Goal: Task Accomplishment & Management: Manage account settings

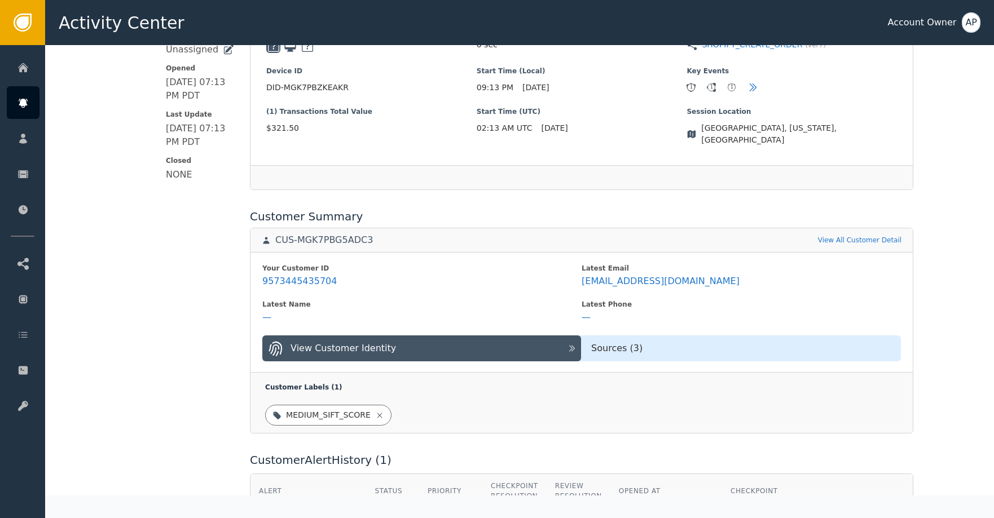
scroll to position [314, 0]
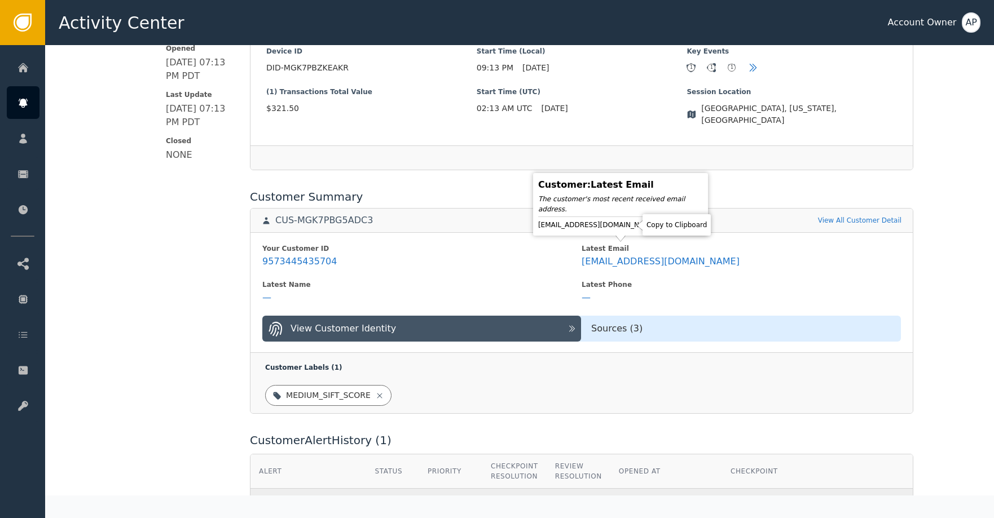
click at [661, 227] on icon at bounding box center [666, 224] width 11 height 11
drag, startPoint x: 628, startPoint y: 224, endPoint x: 629, endPoint y: 212, distance: 12.5
click at [661, 224] on icon at bounding box center [666, 224] width 11 height 11
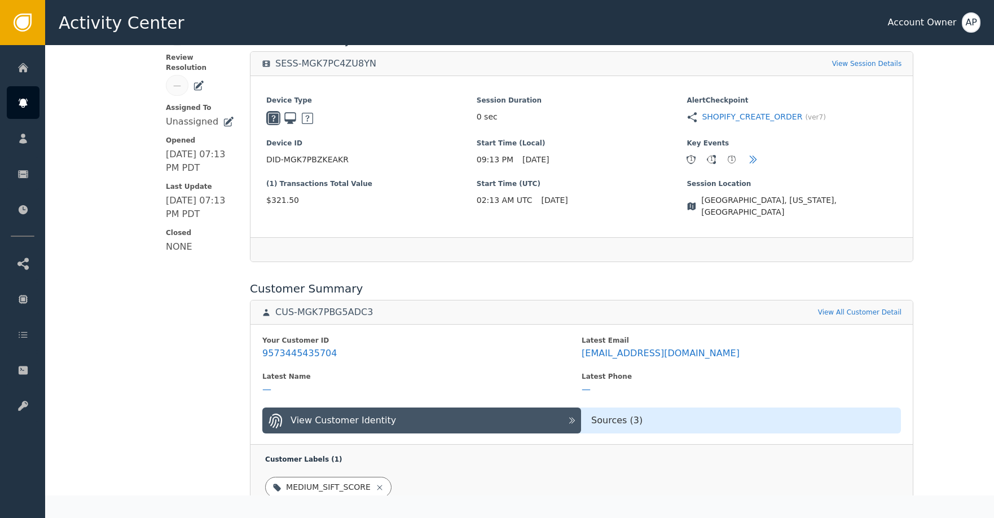
scroll to position [0, 0]
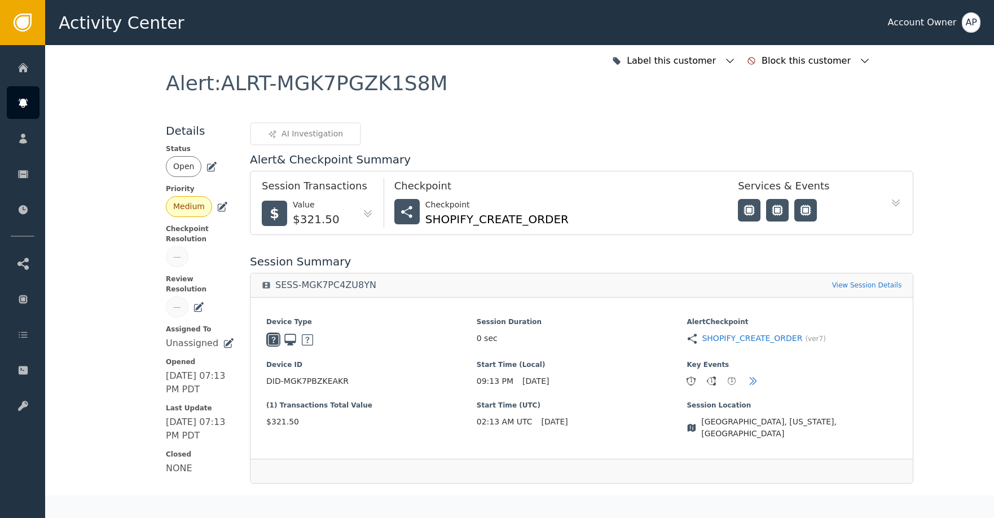
click at [206, 169] on icon at bounding box center [211, 166] width 11 height 11
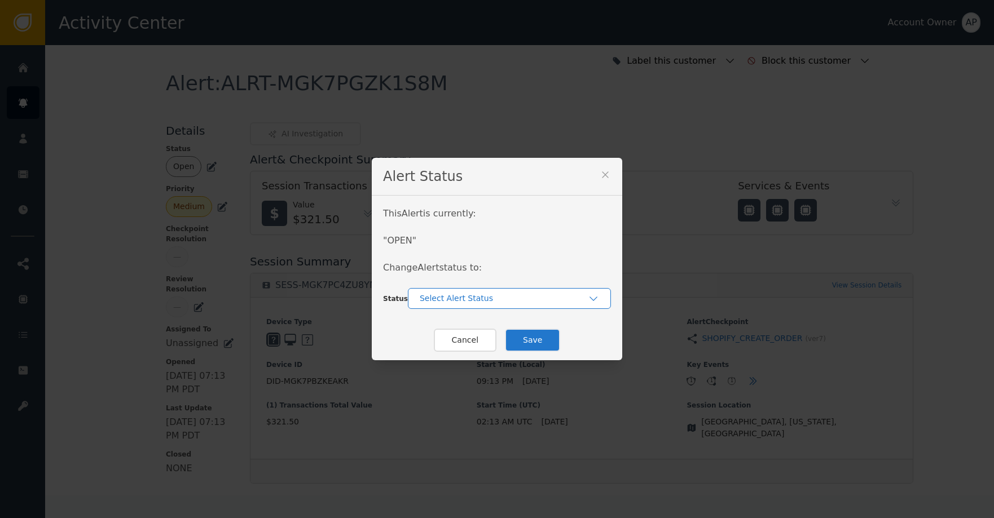
drag, startPoint x: 449, startPoint y: 298, endPoint x: 454, endPoint y: 307, distance: 9.6
click at [450, 301] on div "Select Alert Status" at bounding box center [504, 299] width 168 height 12
click at [469, 326] on div "In-Review" at bounding box center [509, 324] width 180 height 12
click at [469, 311] on div "This Alert is currently: " OPEN " Change Alert status to: Status In-Review" at bounding box center [497, 258] width 250 height 125
drag, startPoint x: 479, startPoint y: 299, endPoint x: 478, endPoint y: 311, distance: 11.3
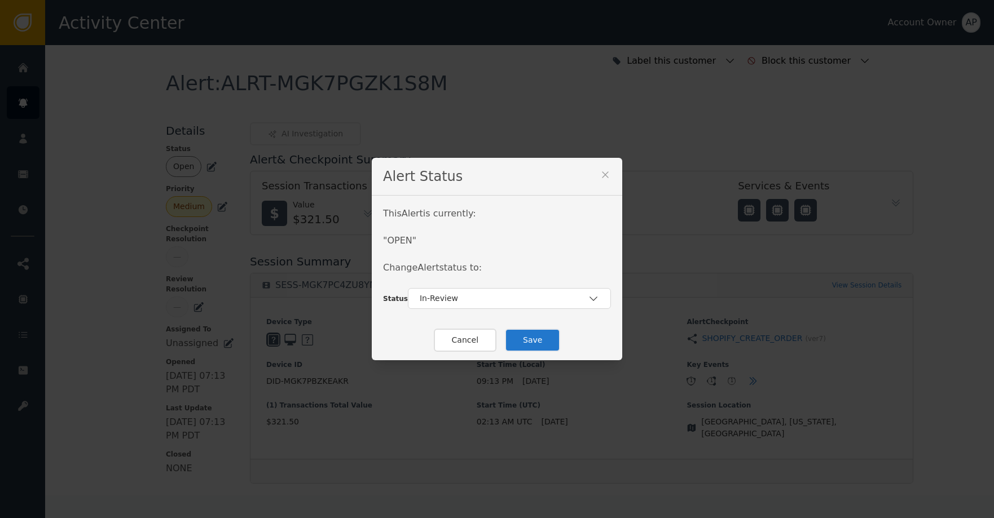
click at [479, 301] on div "In-Review" at bounding box center [504, 299] width 168 height 12
click at [452, 343] on div "Closed" at bounding box center [509, 346] width 180 height 12
click at [516, 341] on button "Save" at bounding box center [532, 340] width 55 height 23
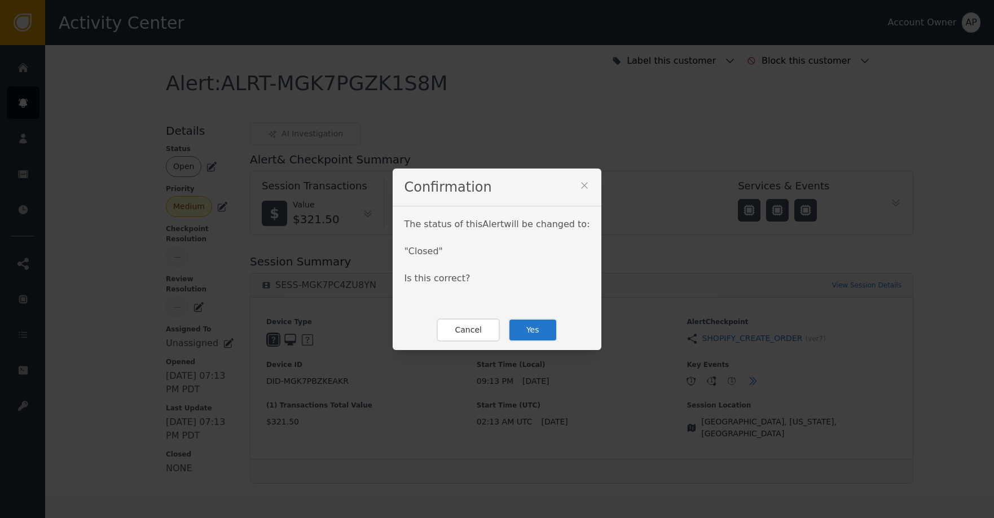
click at [523, 329] on button "Yes" at bounding box center [532, 330] width 49 height 23
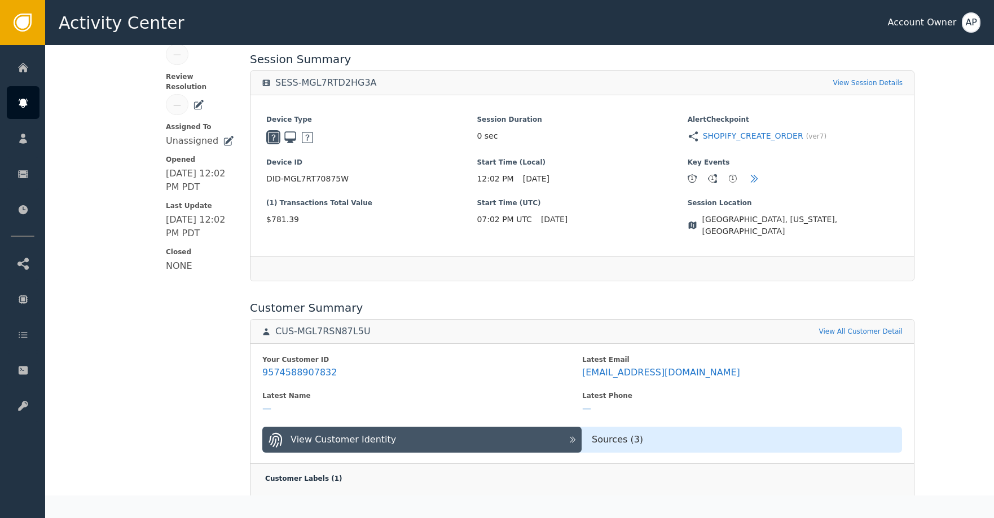
scroll to position [238, 0]
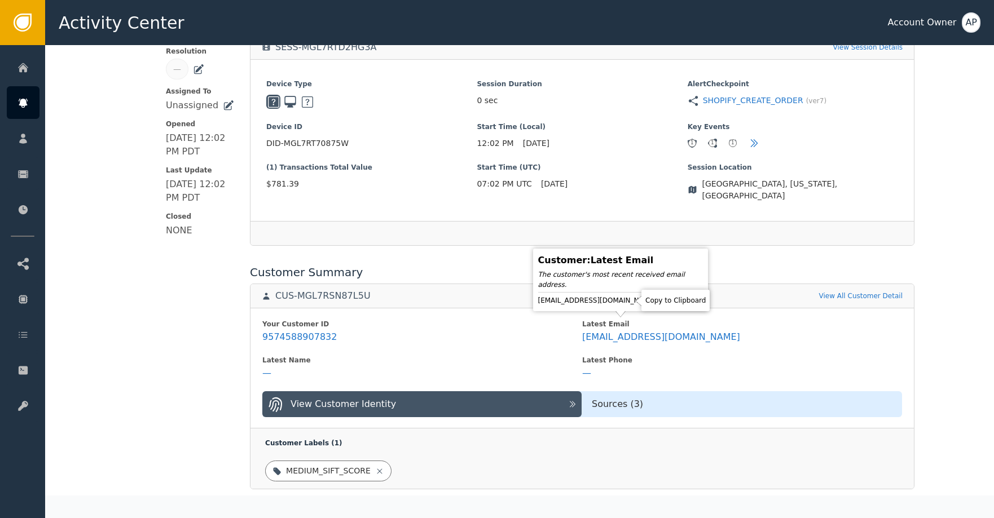
click at [660, 302] on icon at bounding box center [665, 300] width 11 height 11
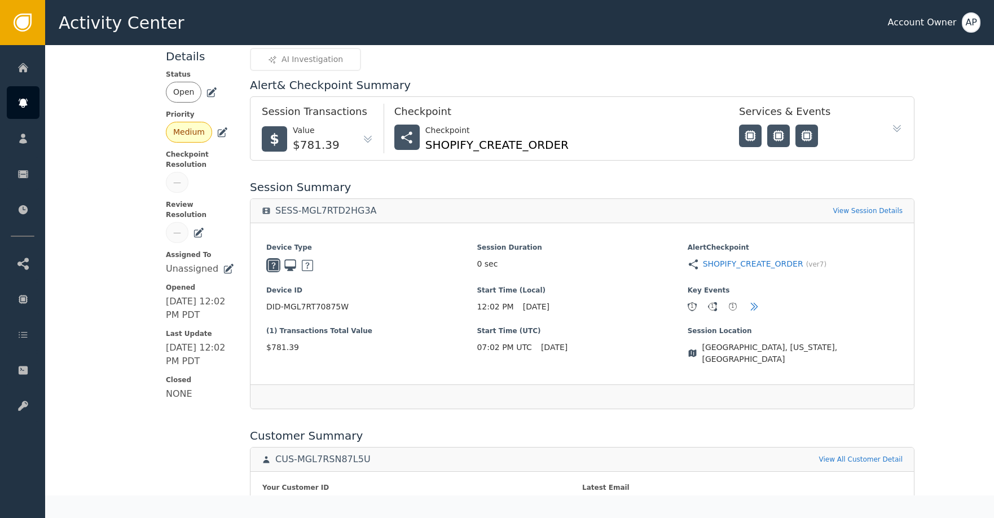
scroll to position [0, 0]
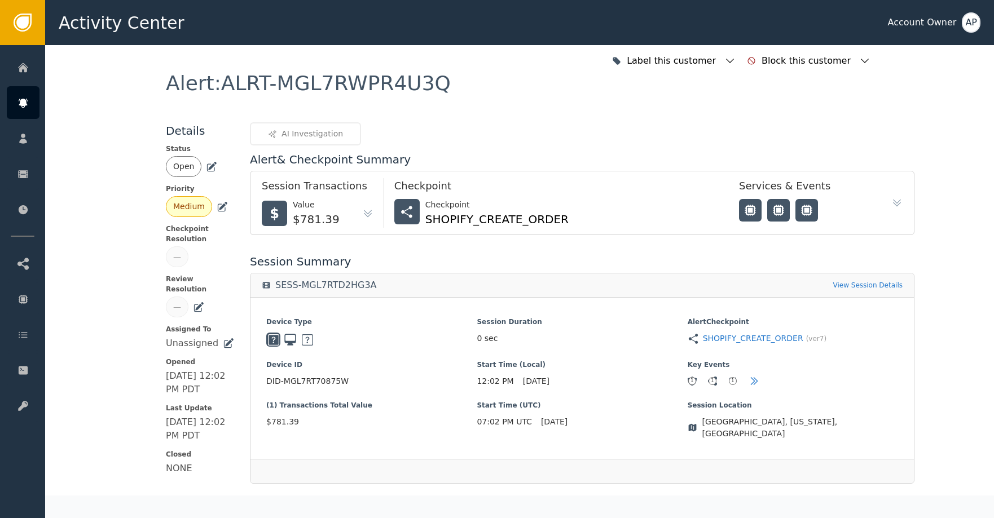
click at [210, 168] on div "Open" at bounding box center [200, 166] width 68 height 21
drag, startPoint x: 210, startPoint y: 167, endPoint x: 216, endPoint y: 174, distance: 9.2
click at [210, 167] on icon at bounding box center [211, 166] width 11 height 11
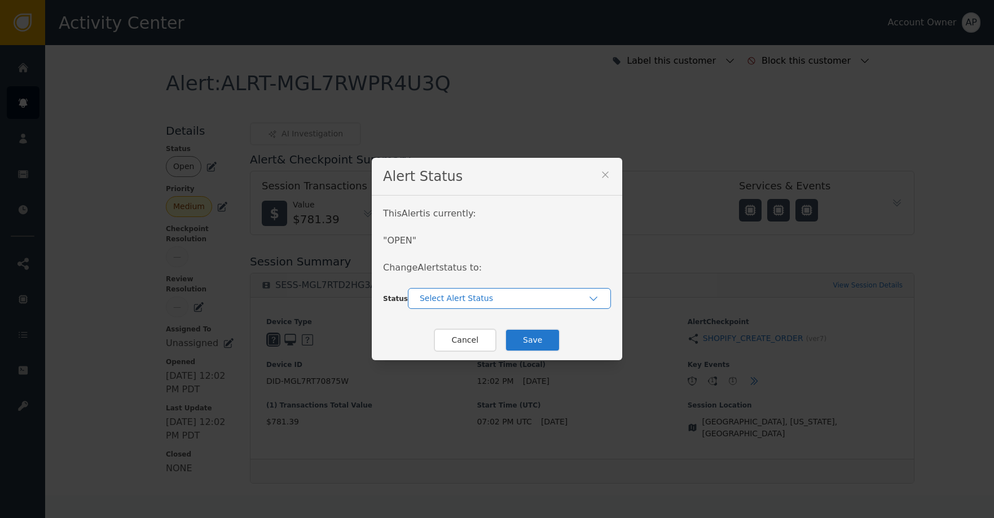
drag, startPoint x: 443, startPoint y: 292, endPoint x: 449, endPoint y: 303, distance: 13.2
click at [443, 293] on div "Select Alert Status" at bounding box center [504, 299] width 168 height 12
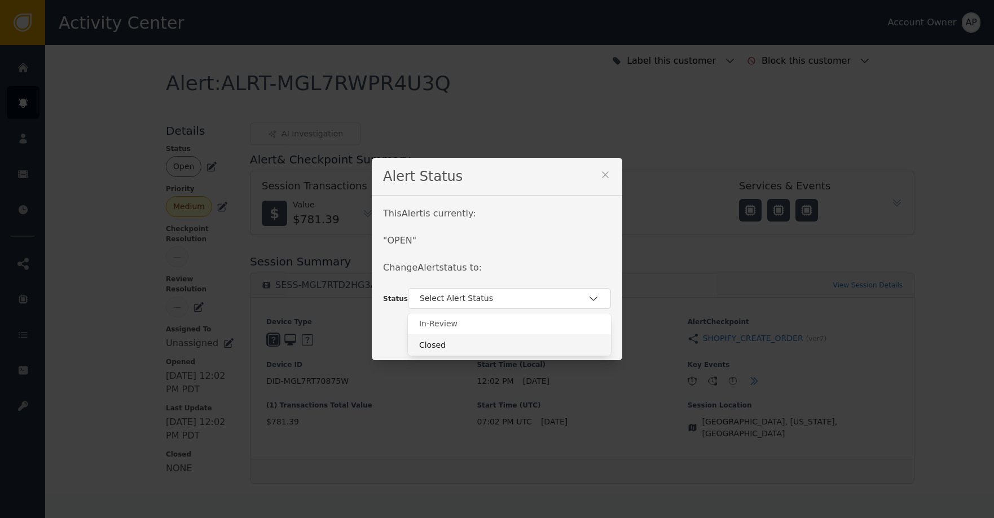
click at [462, 345] on div "Closed" at bounding box center [509, 346] width 180 height 12
click at [527, 337] on button "Save" at bounding box center [532, 340] width 55 height 23
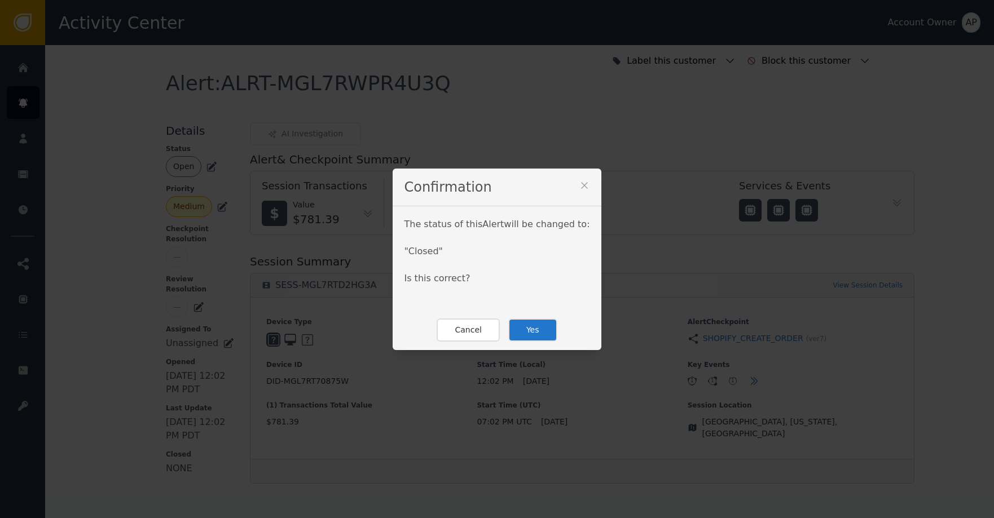
click at [537, 319] on button "Yes" at bounding box center [532, 330] width 49 height 23
